Goal: Find specific page/section: Find specific page/section

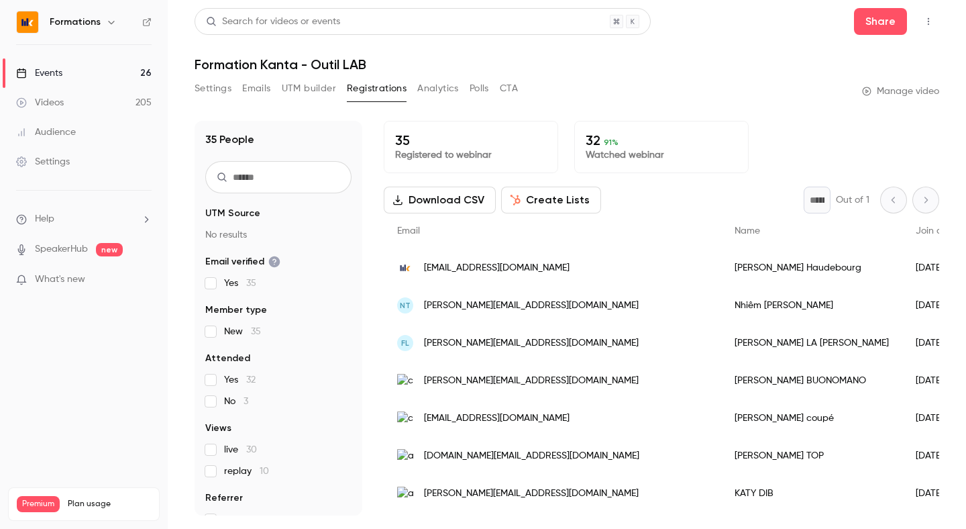
click at [101, 80] on link "Events 26" at bounding box center [84, 73] width 168 height 30
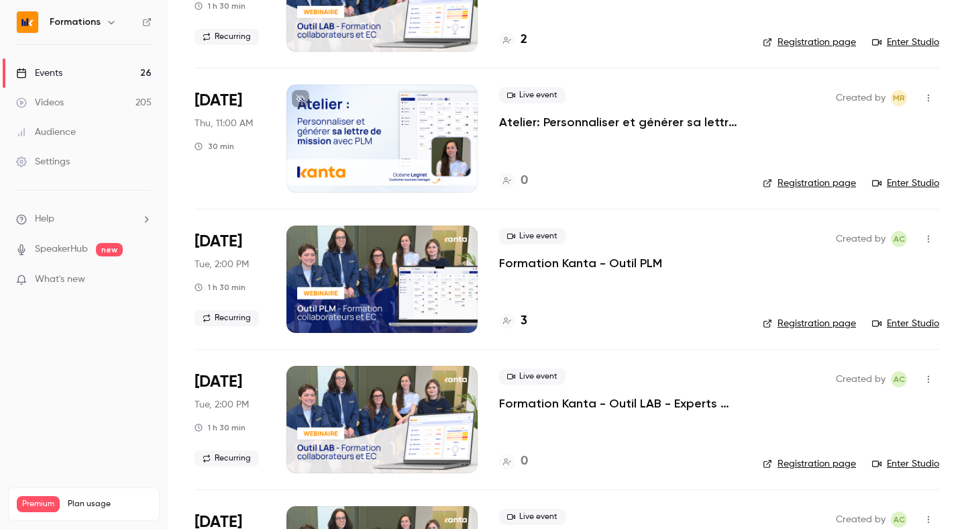
scroll to position [1023, 0]
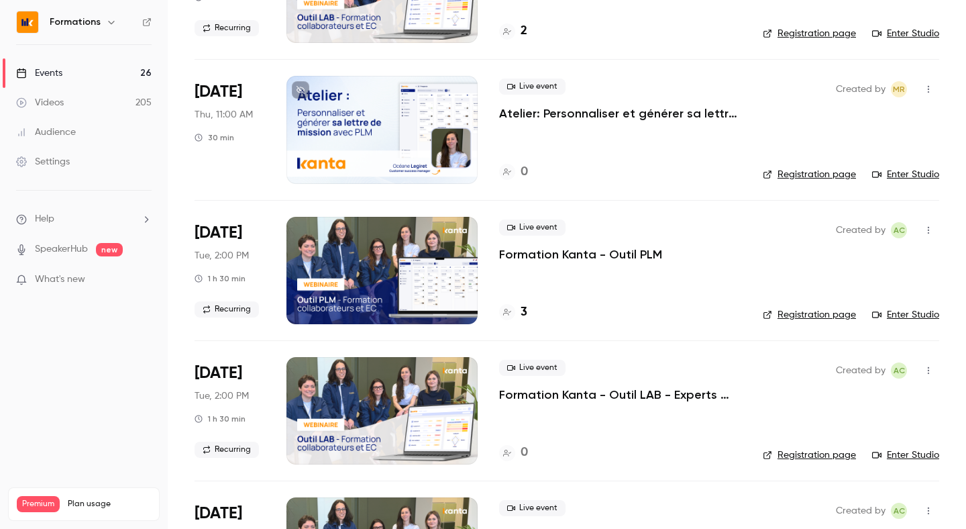
click at [829, 455] on link "Registration page" at bounding box center [809, 454] width 93 height 13
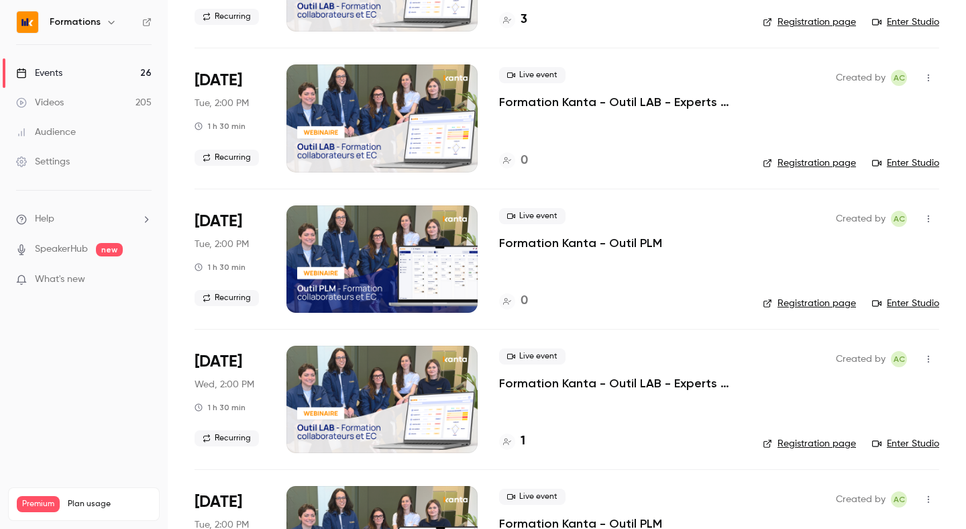
scroll to position [1529, 0]
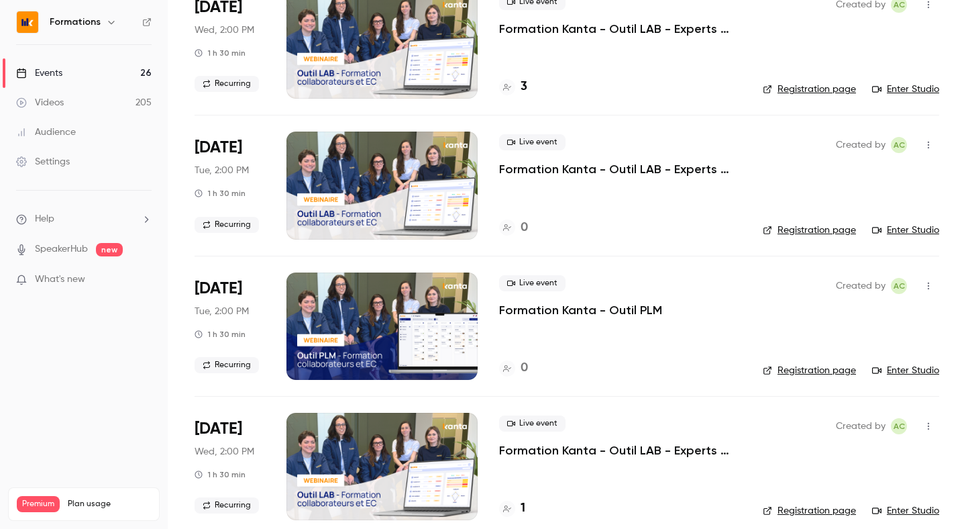
click at [806, 228] on link "Registration page" at bounding box center [809, 229] width 93 height 13
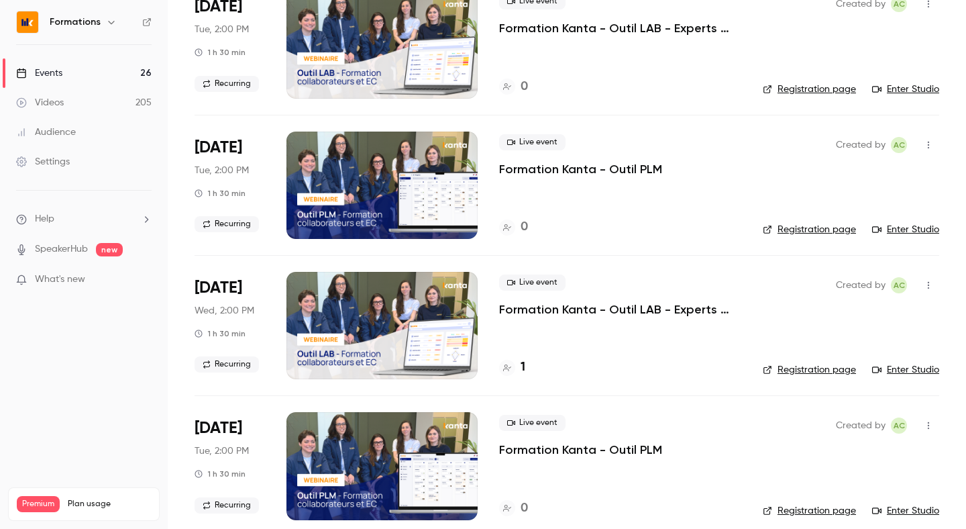
scroll to position [1667, 0]
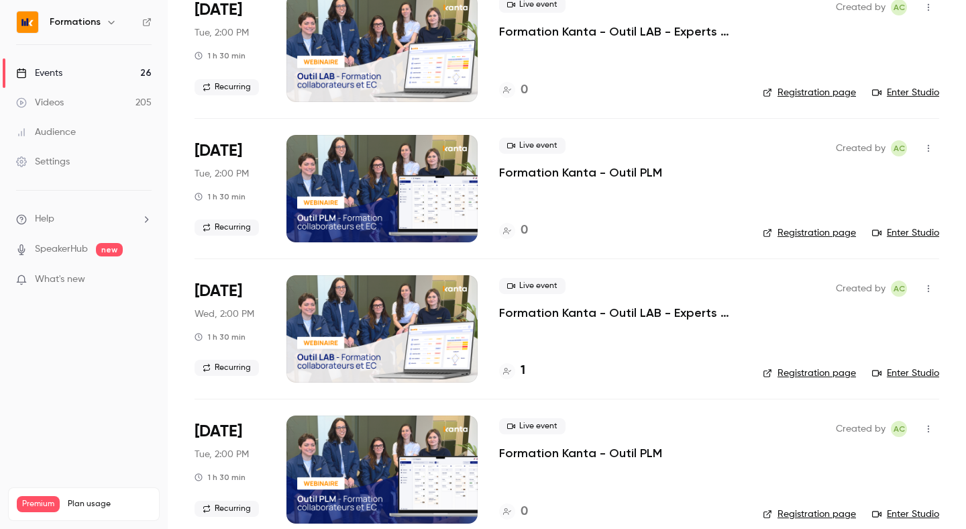
click at [791, 375] on link "Registration page" at bounding box center [809, 372] width 93 height 13
